Goal: Task Accomplishment & Management: Manage account settings

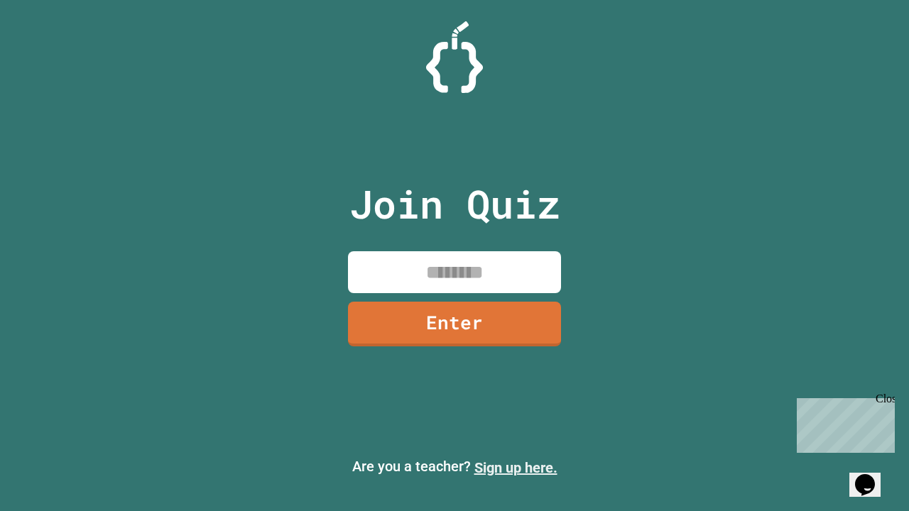
click at [516, 468] on link "Sign up here." at bounding box center [516, 468] width 83 height 17
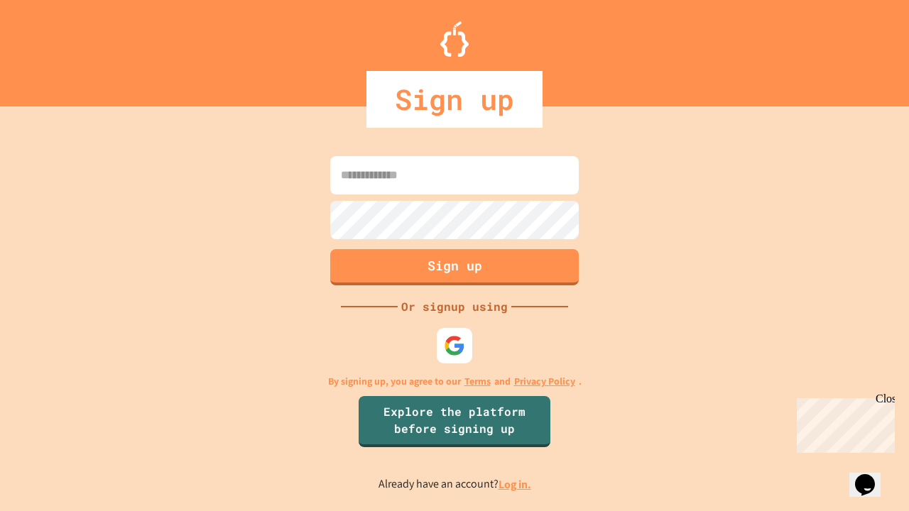
click at [516, 484] on link "Log in." at bounding box center [515, 484] width 33 height 15
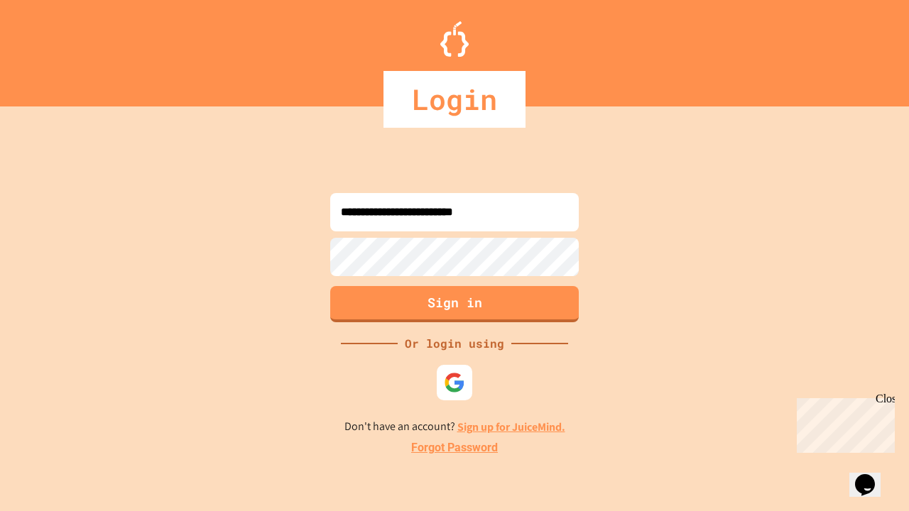
type input "**********"
